Goal: Obtain resource: Download file/media

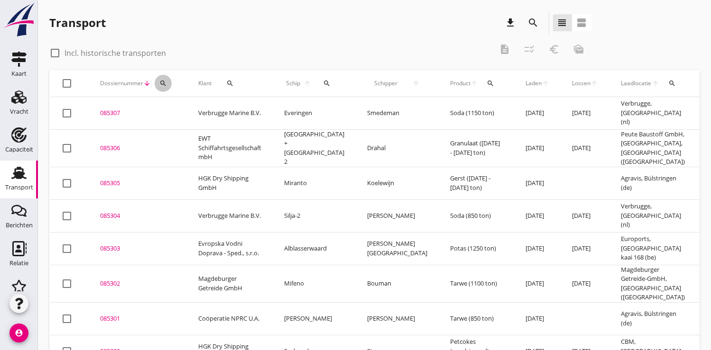
click at [165, 83] on icon "search" at bounding box center [163, 84] width 8 height 8
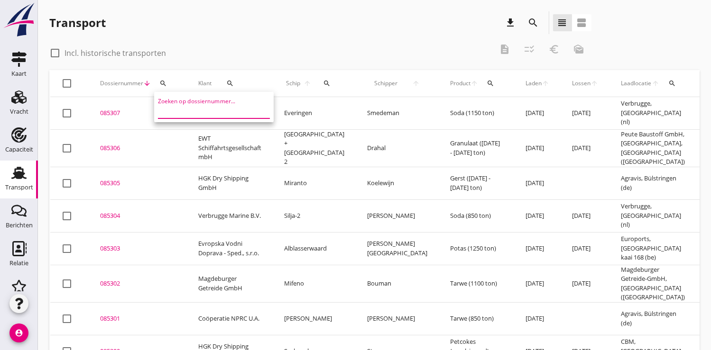
click at [168, 103] on input "Zoeken op dossiernummer..." at bounding box center [207, 110] width 99 height 15
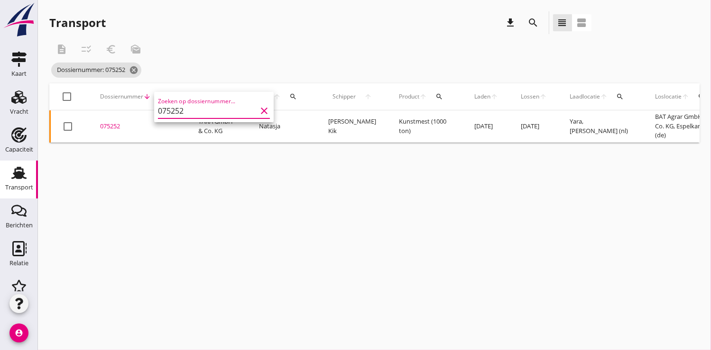
type input "075252"
click at [119, 126] on div "075252" at bounding box center [137, 126] width 75 height 9
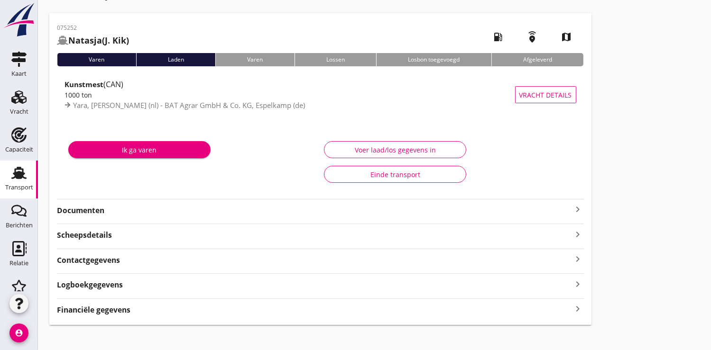
scroll to position [37, 0]
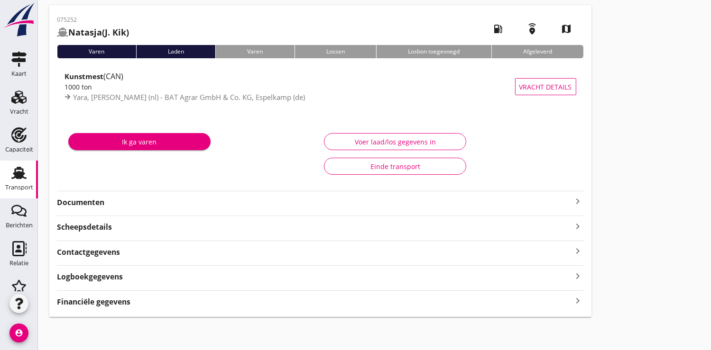
drag, startPoint x: 74, startPoint y: 205, endPoint x: 75, endPoint y: 199, distance: 6.8
click at [74, 205] on strong "Documenten" at bounding box center [314, 202] width 515 height 11
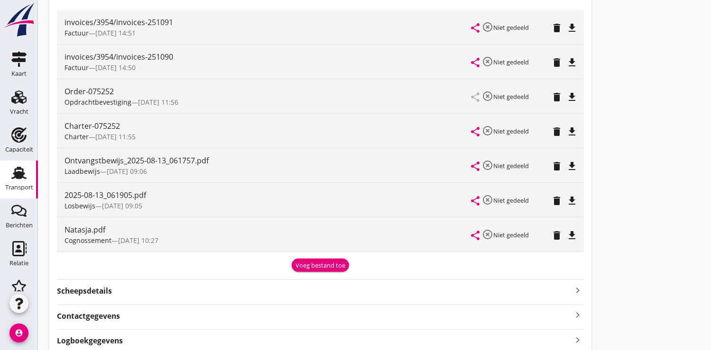
scroll to position [248, 0]
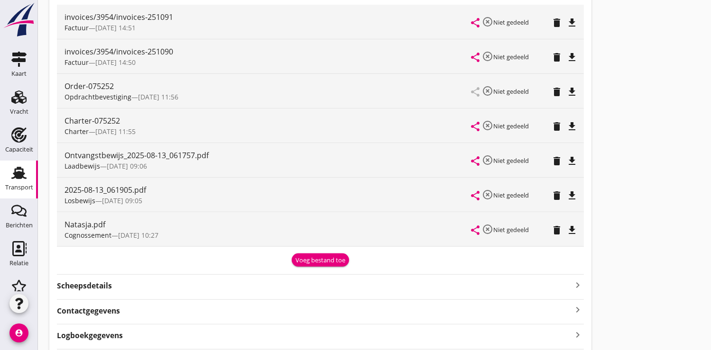
click at [570, 125] on icon "file_download" at bounding box center [572, 126] width 11 height 11
click at [570, 90] on icon "file_download" at bounding box center [572, 91] width 11 height 11
click at [571, 156] on icon "file_download" at bounding box center [572, 161] width 11 height 11
click at [571, 193] on icon "file_download" at bounding box center [572, 195] width 11 height 11
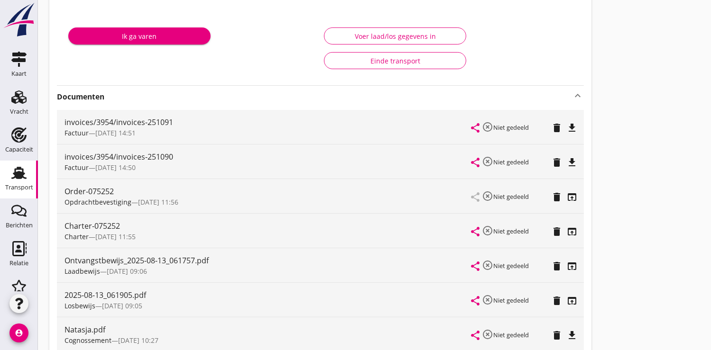
scroll to position [195, 0]
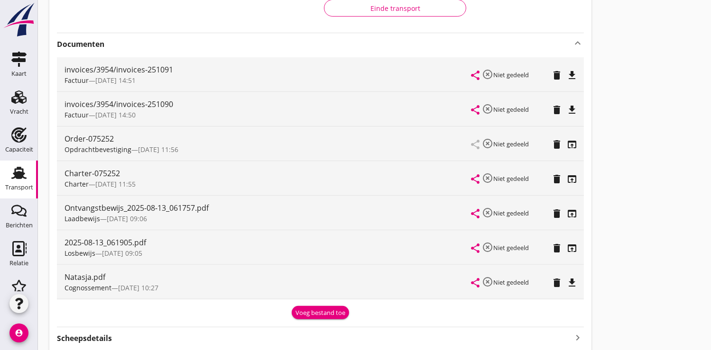
click at [573, 278] on icon "file_download" at bounding box center [572, 282] width 11 height 11
click at [572, 142] on icon "open_in_browser" at bounding box center [572, 144] width 11 height 11
click at [574, 178] on icon "open_in_browser" at bounding box center [572, 179] width 11 height 11
click at [569, 141] on icon "open_in_browser" at bounding box center [572, 144] width 11 height 11
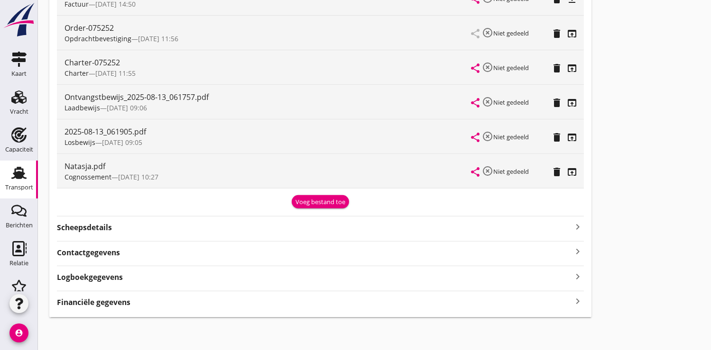
drag, startPoint x: 72, startPoint y: 303, endPoint x: 80, endPoint y: 297, distance: 10.5
click at [74, 302] on strong "Financiële gegevens" at bounding box center [94, 302] width 74 height 11
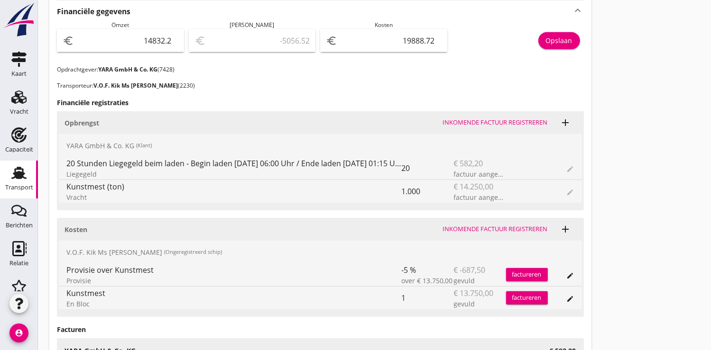
scroll to position [622, 0]
